Goal: Information Seeking & Learning: Learn about a topic

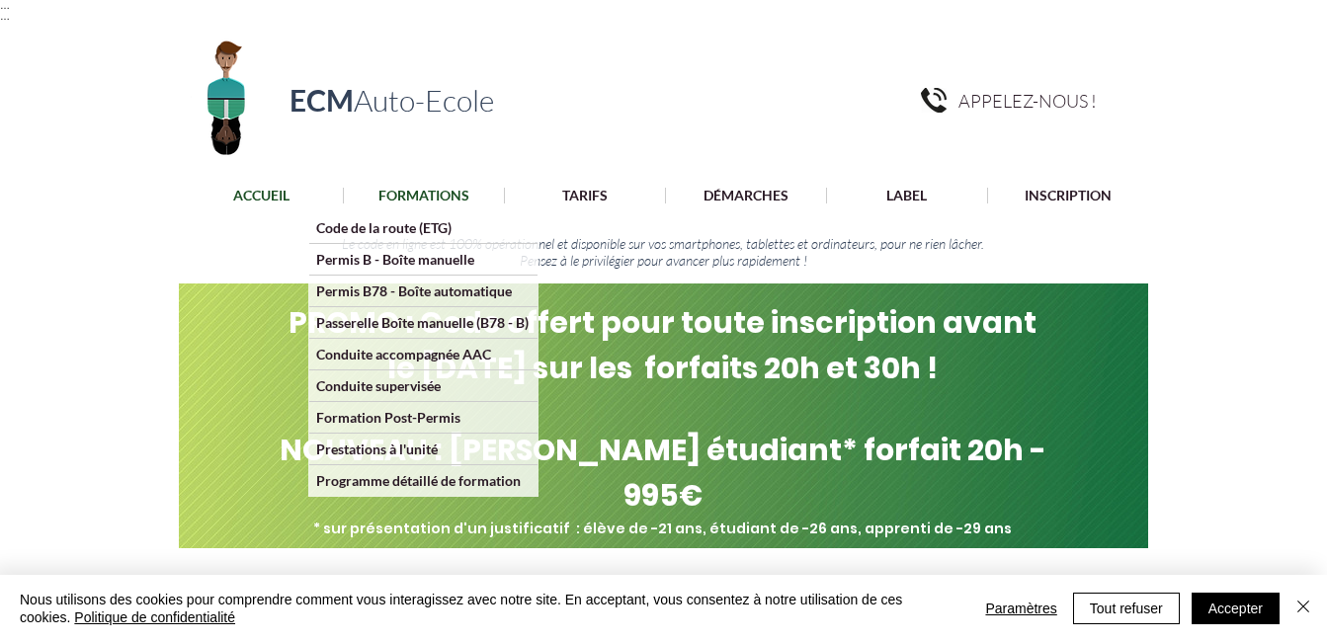
click at [412, 195] on p "FORMATIONS" at bounding box center [423, 196] width 111 height 16
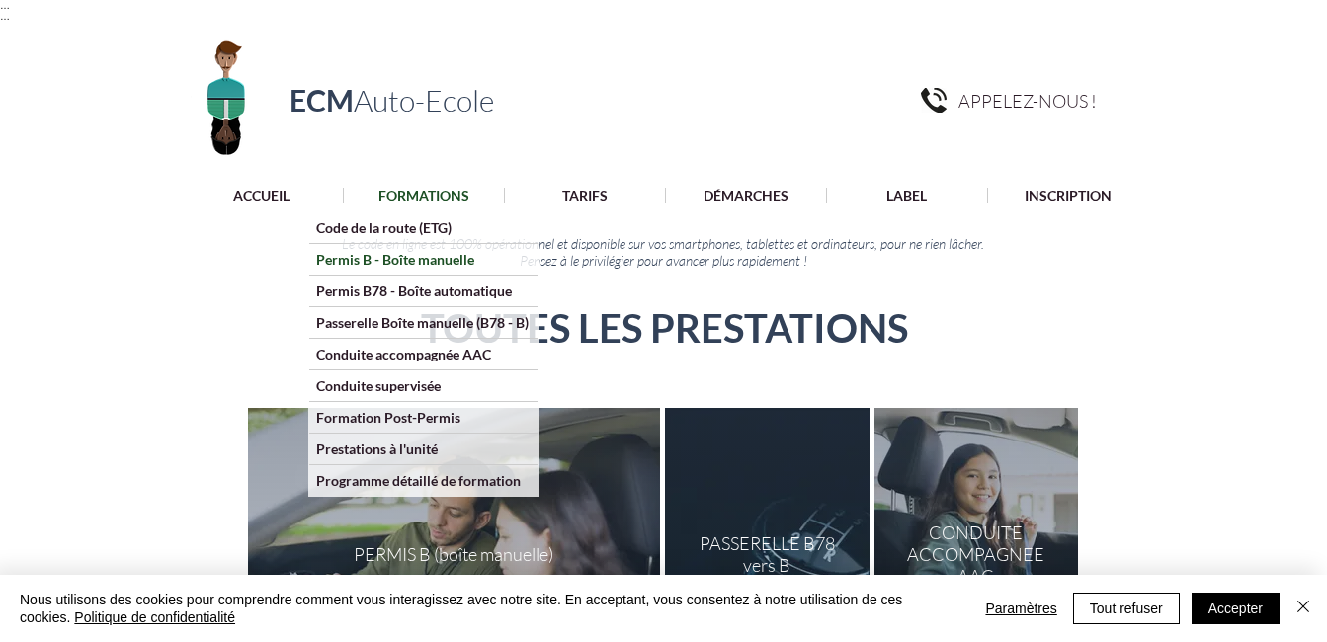
click at [421, 254] on p "Permis B - Boîte manuelle" at bounding box center [395, 259] width 172 height 31
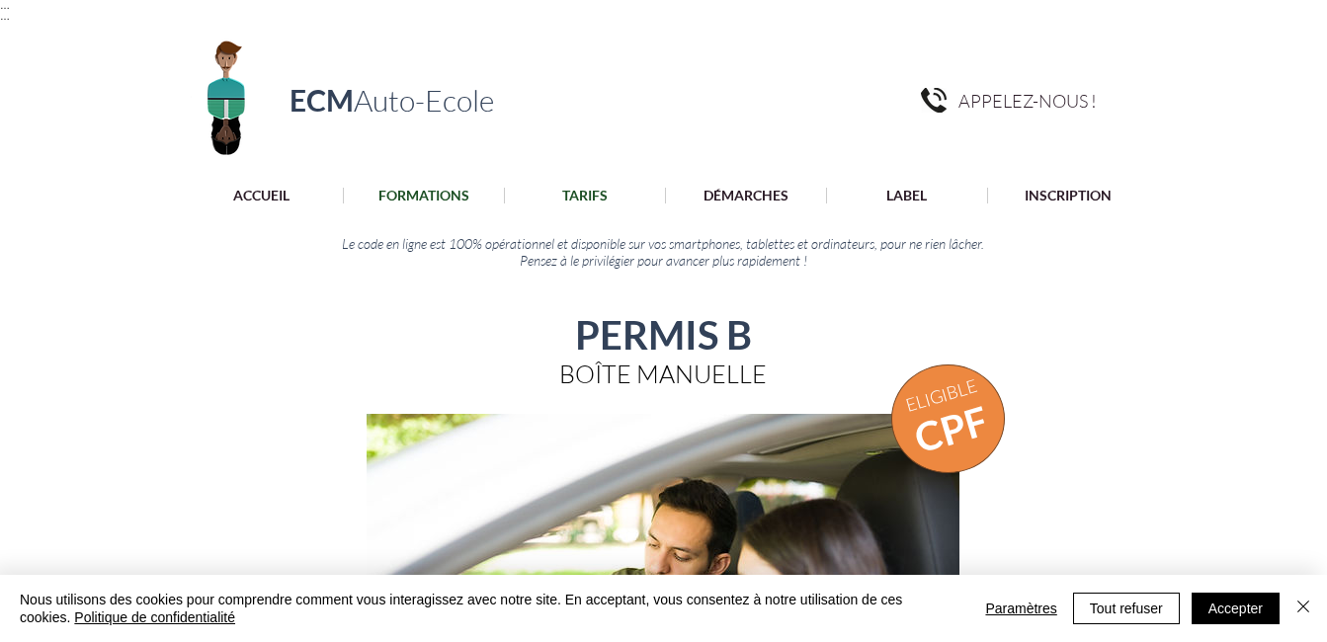
click at [589, 199] on p "TARIFS" at bounding box center [584, 196] width 65 height 16
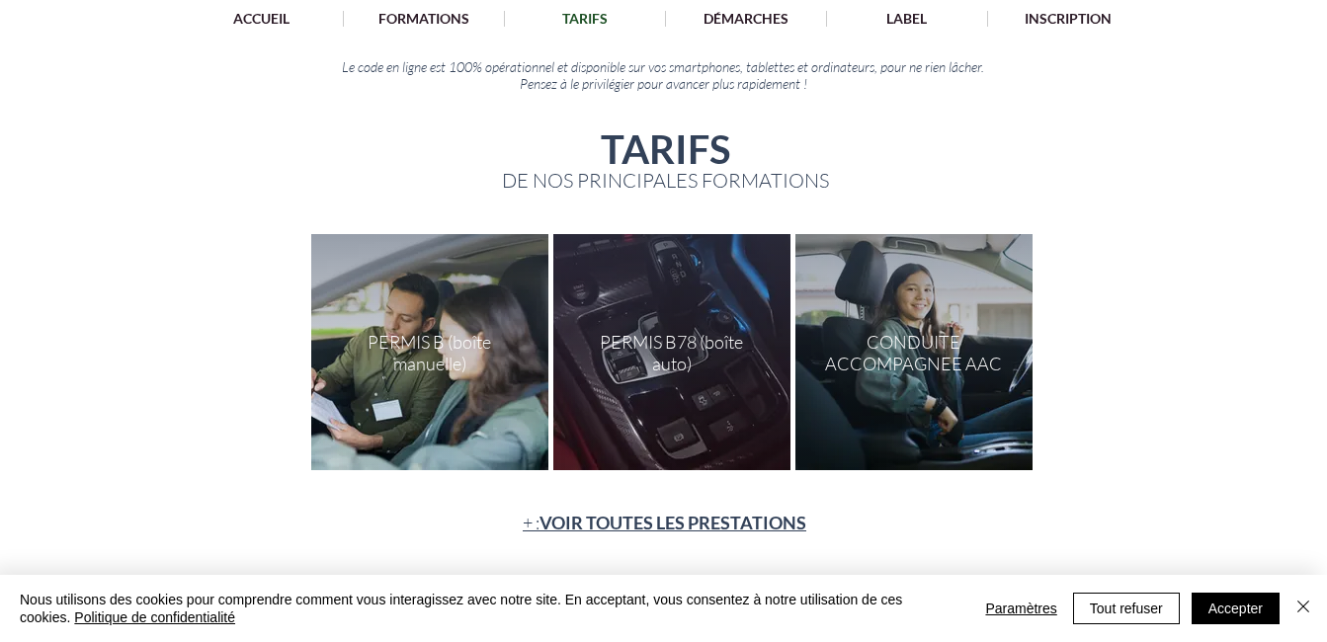
scroll to position [244, 0]
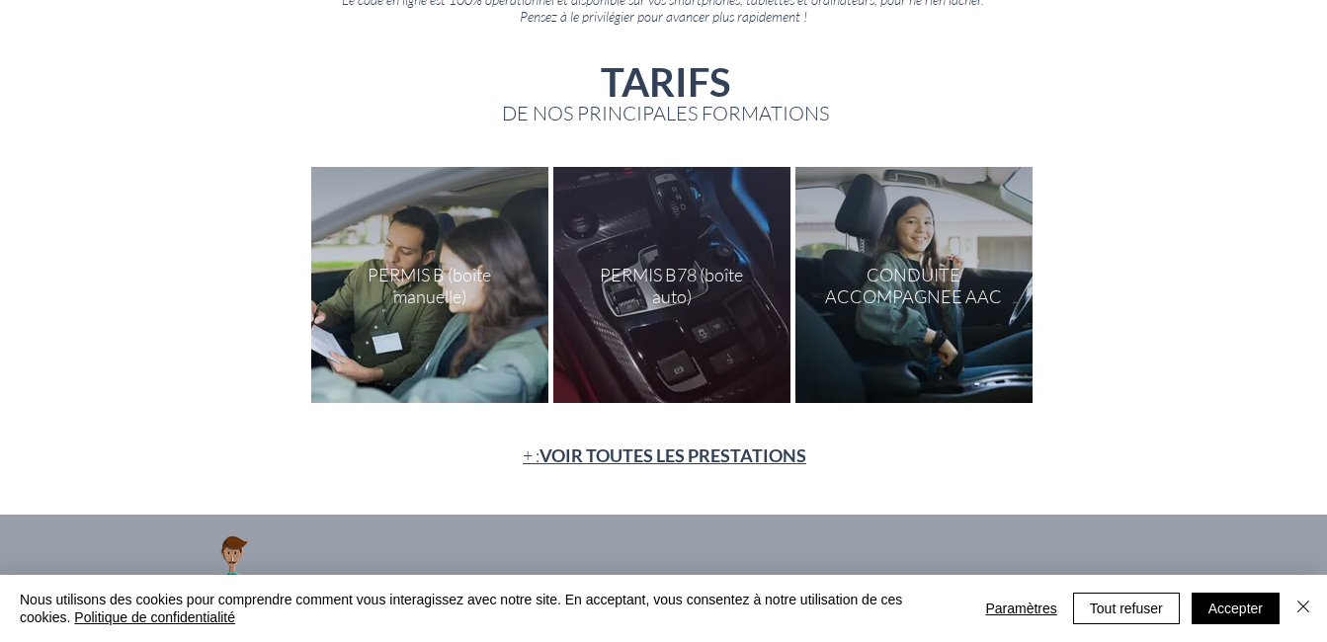
click at [402, 270] on div at bounding box center [429, 285] width 237 height 236
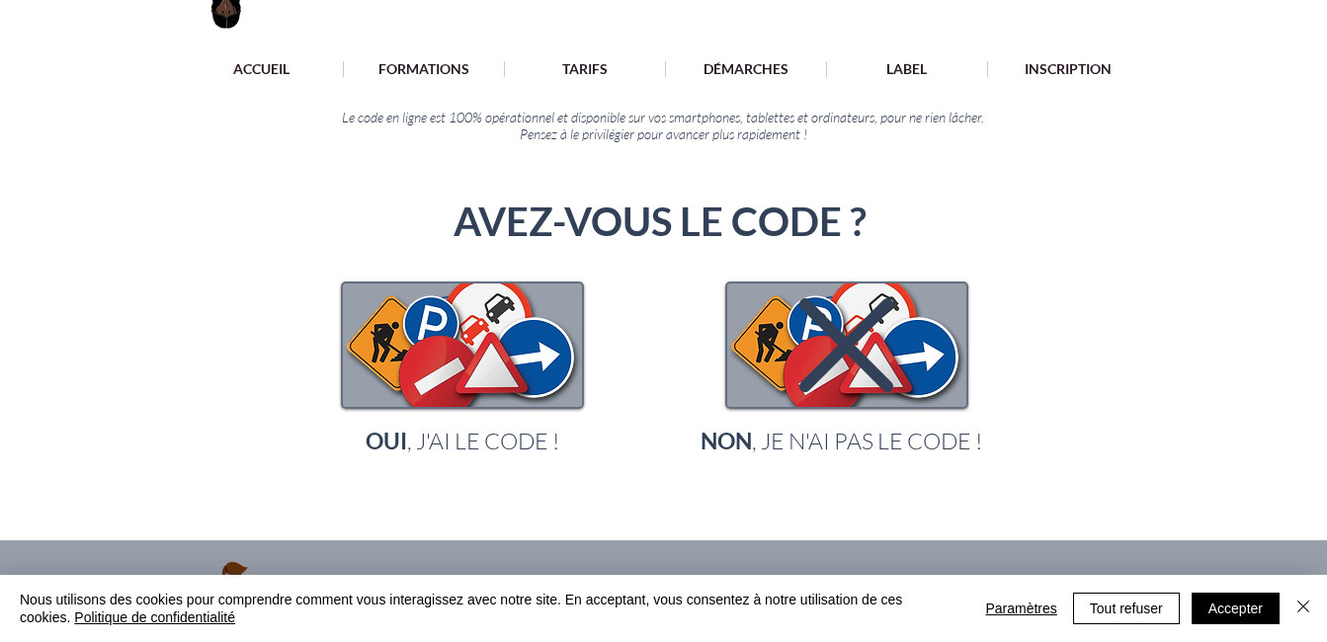
scroll to position [127, 0]
click at [799, 354] on icon "main content" at bounding box center [846, 344] width 94 height 94
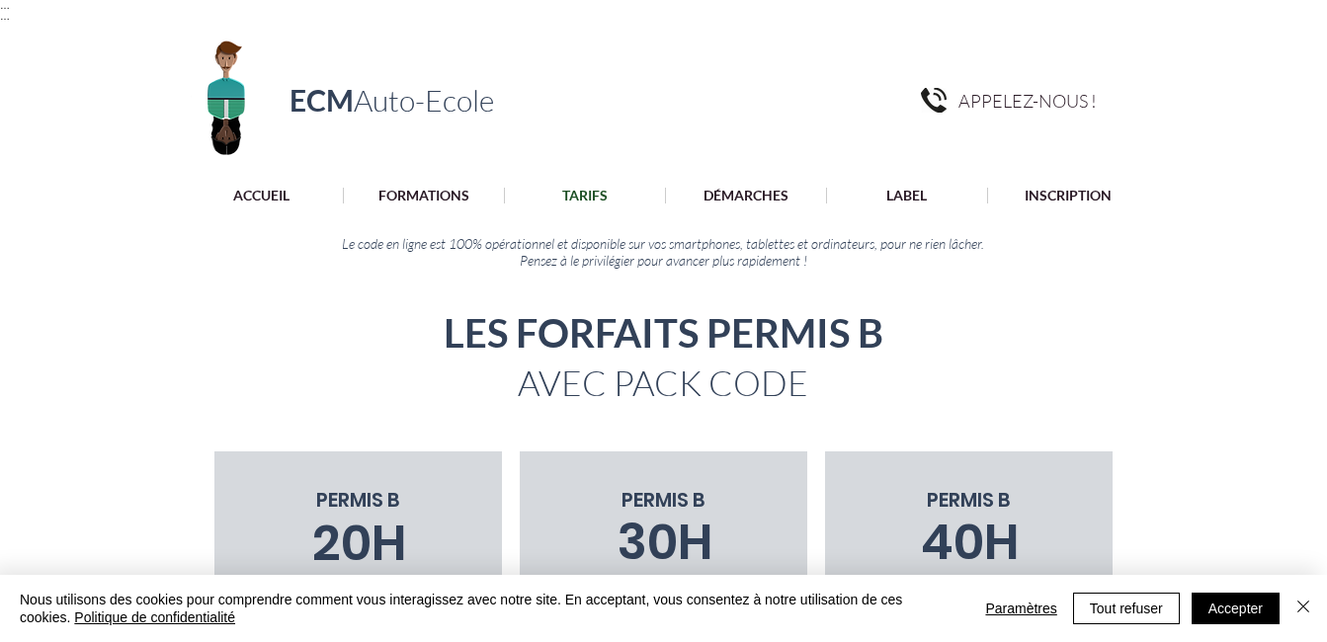
click at [597, 188] on p "TARIFS" at bounding box center [584, 196] width 65 height 16
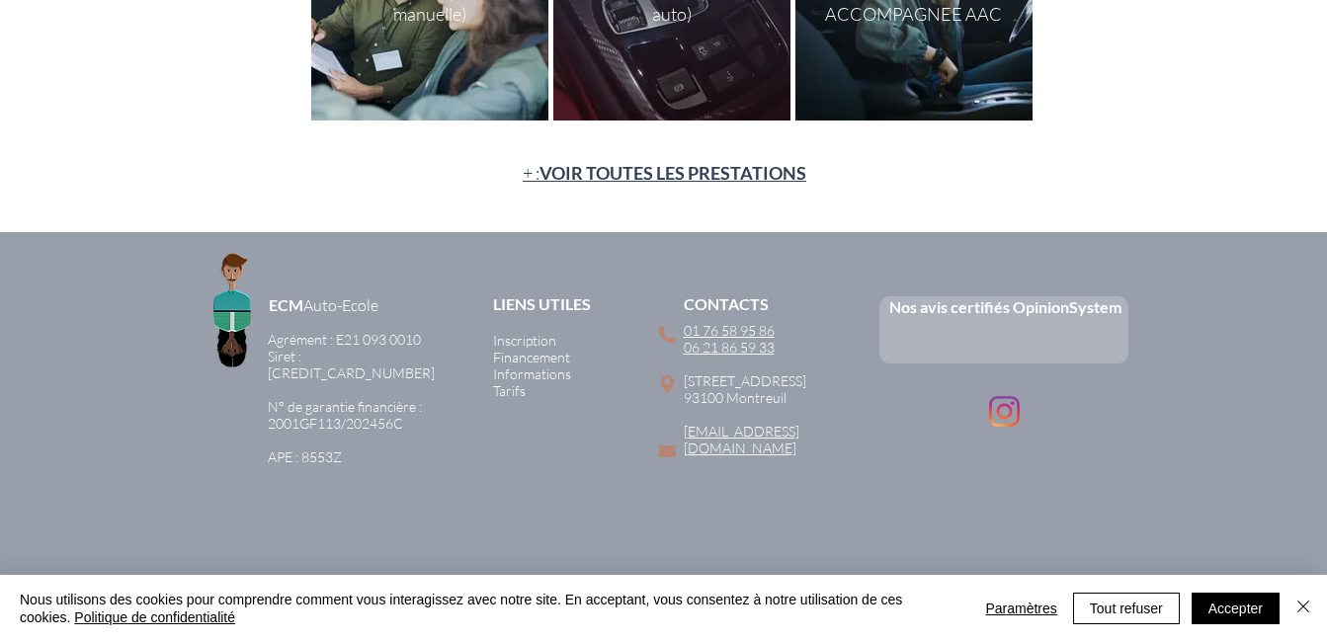
scroll to position [532, 0]
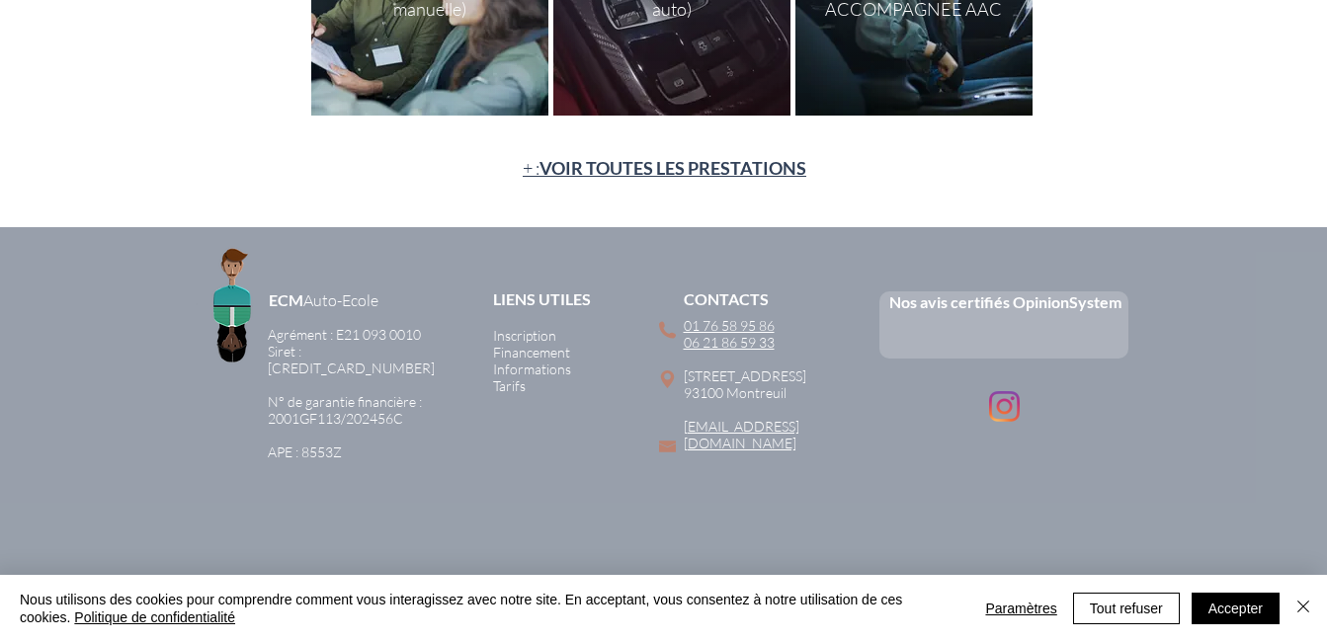
click at [608, 161] on span "VOIR TOUTES LES PRESTATIONS" at bounding box center [672, 168] width 267 height 22
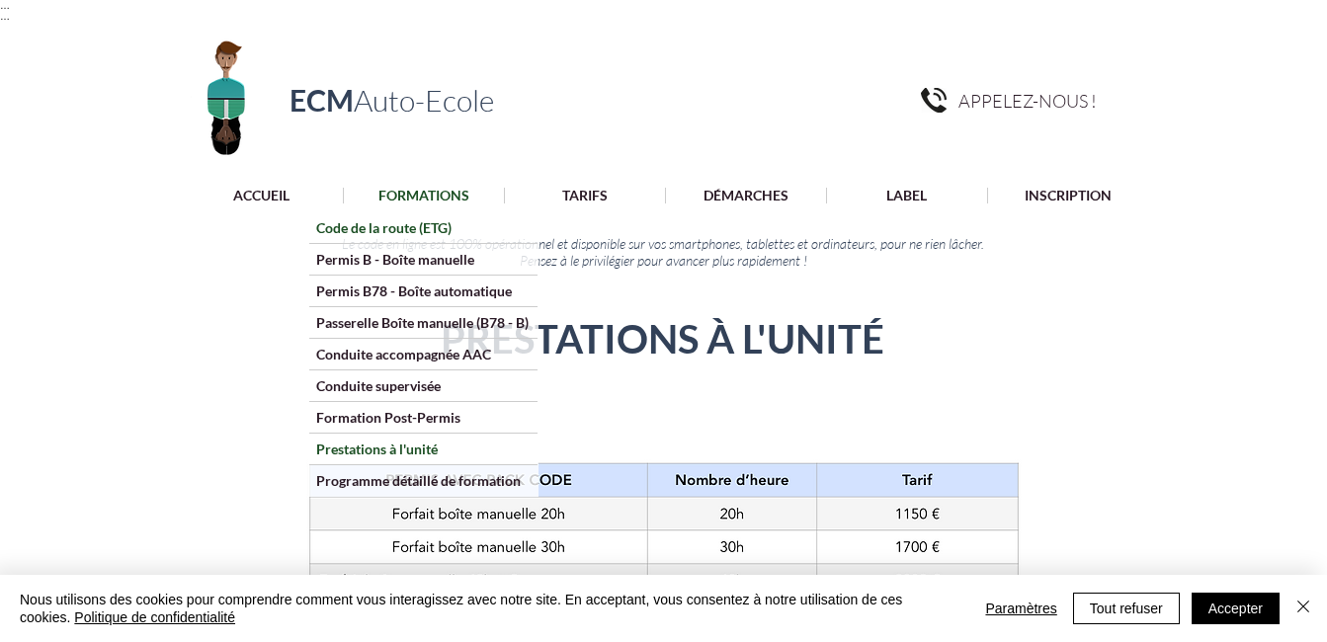
click at [430, 225] on p "Code de la route (ETG)" at bounding box center [383, 227] width 149 height 31
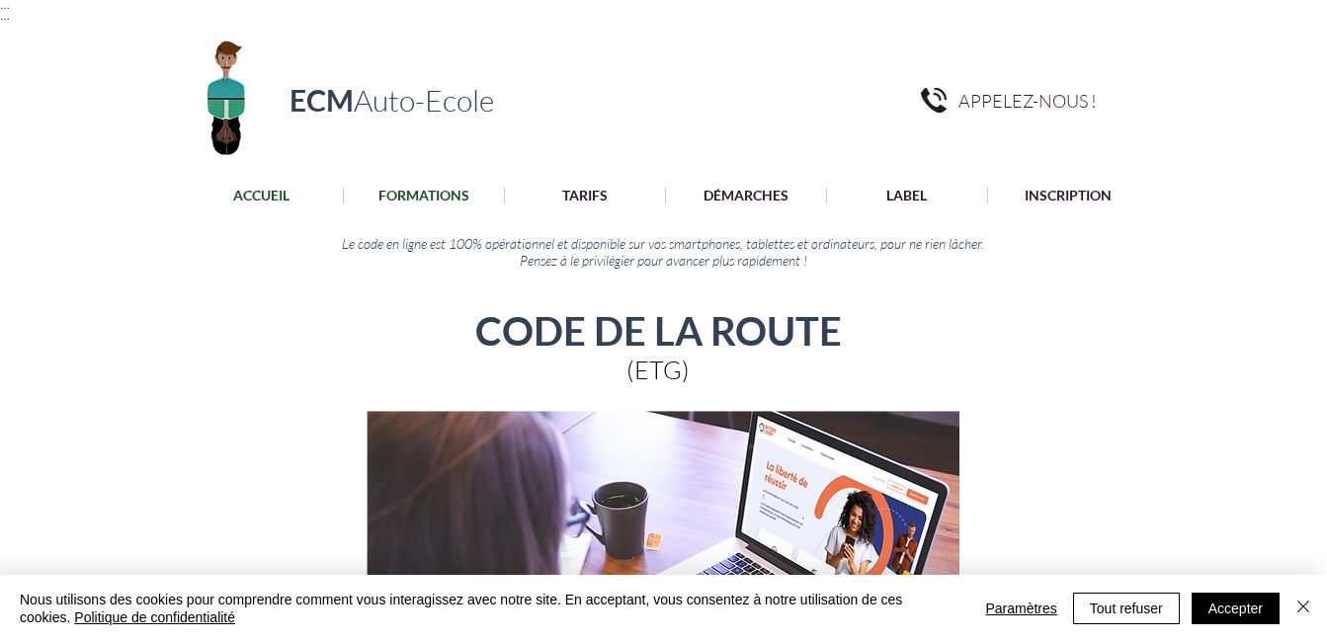
click at [279, 196] on p "ACCUEIL" at bounding box center [261, 196] width 76 height 16
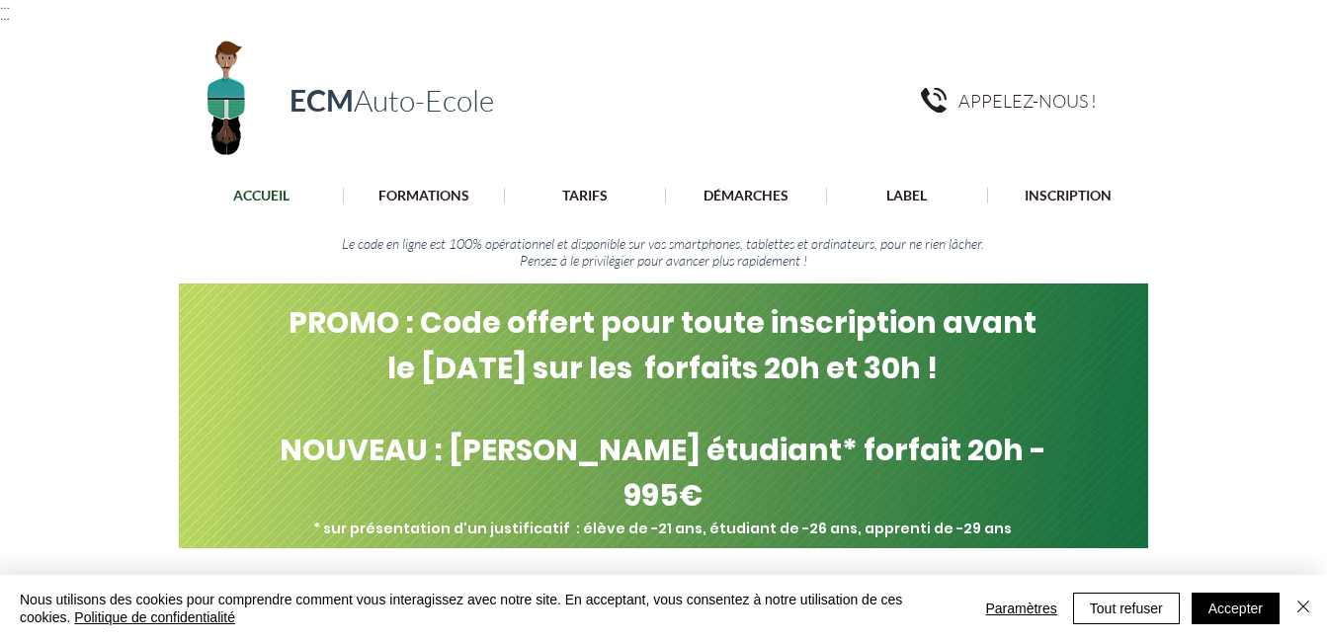
click at [235, 197] on p "ACCUEIL" at bounding box center [261, 196] width 76 height 16
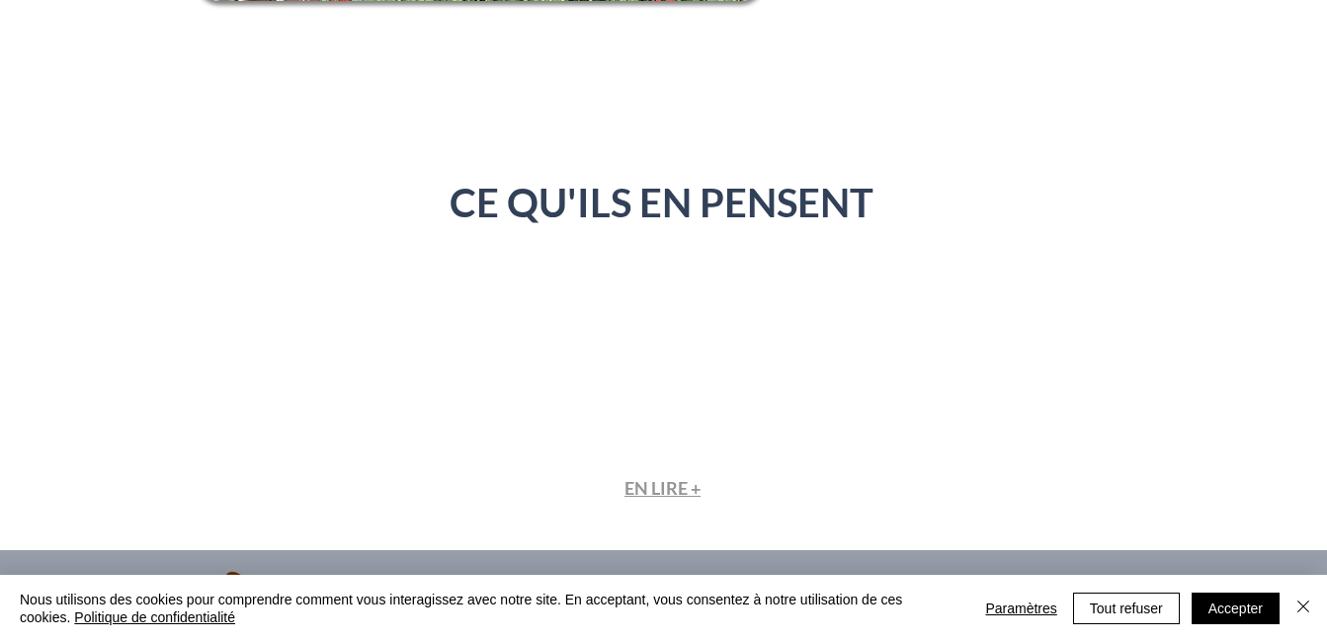
scroll to position [4682, 0]
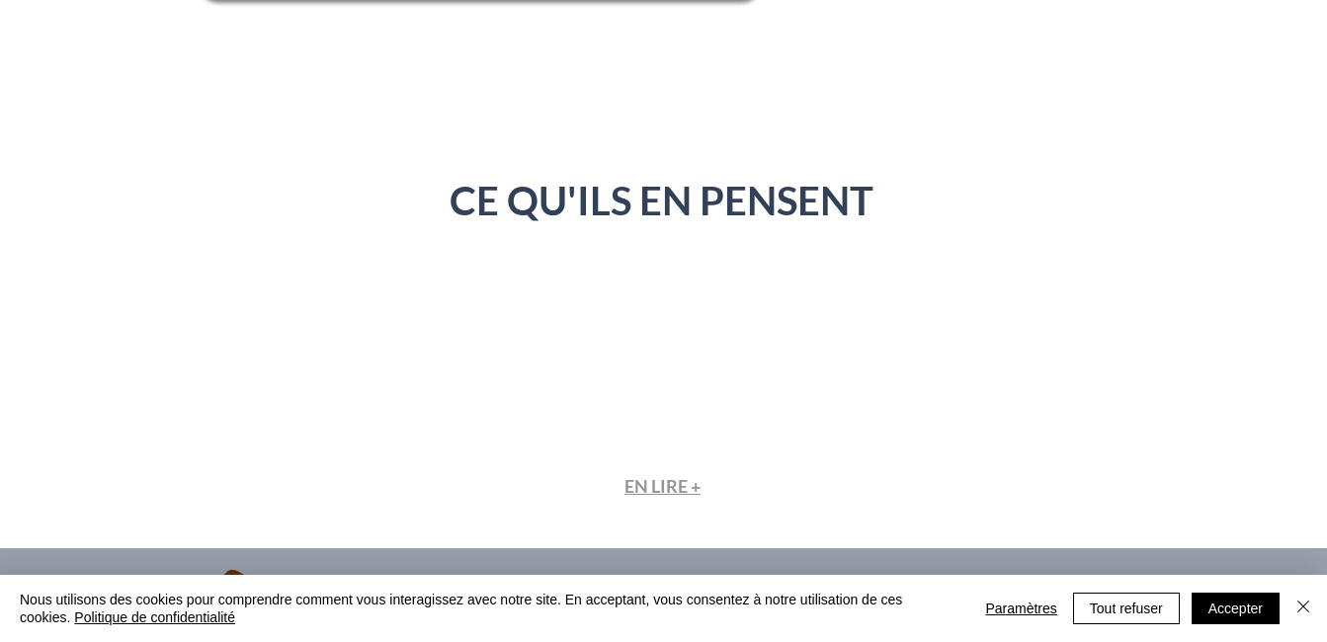
click at [660, 475] on span "EN LIRE +" at bounding box center [662, 486] width 76 height 22
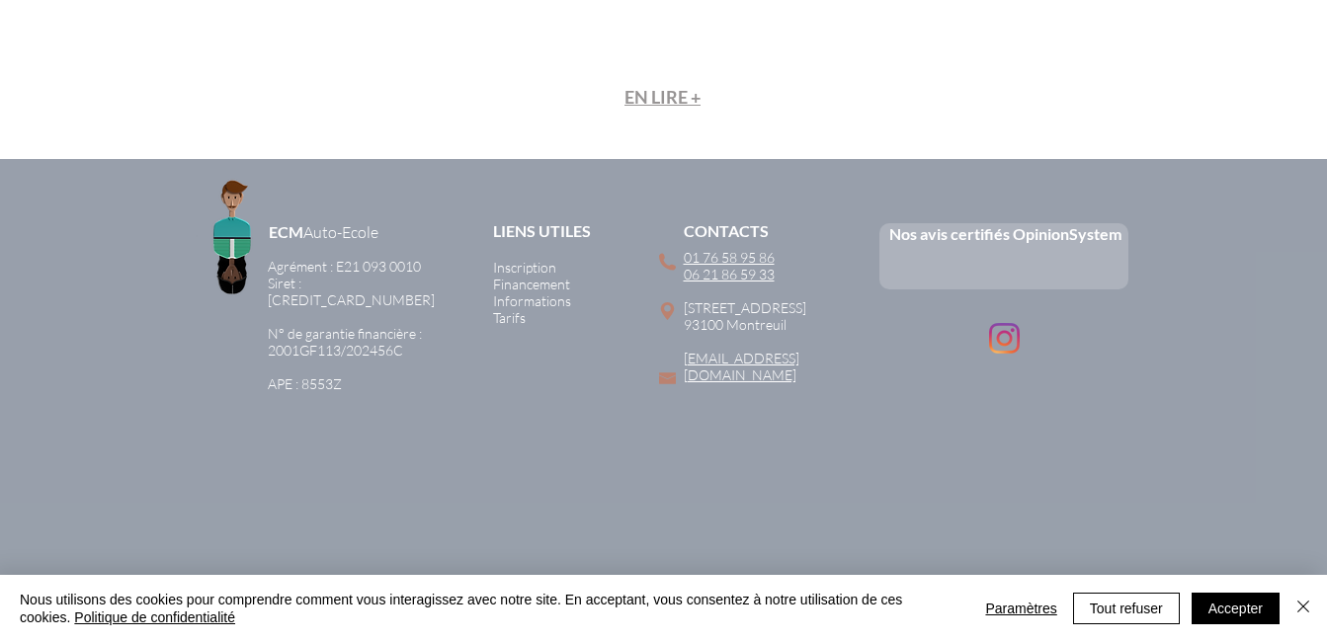
scroll to position [5072, 0]
